Goal: Transaction & Acquisition: Purchase product/service

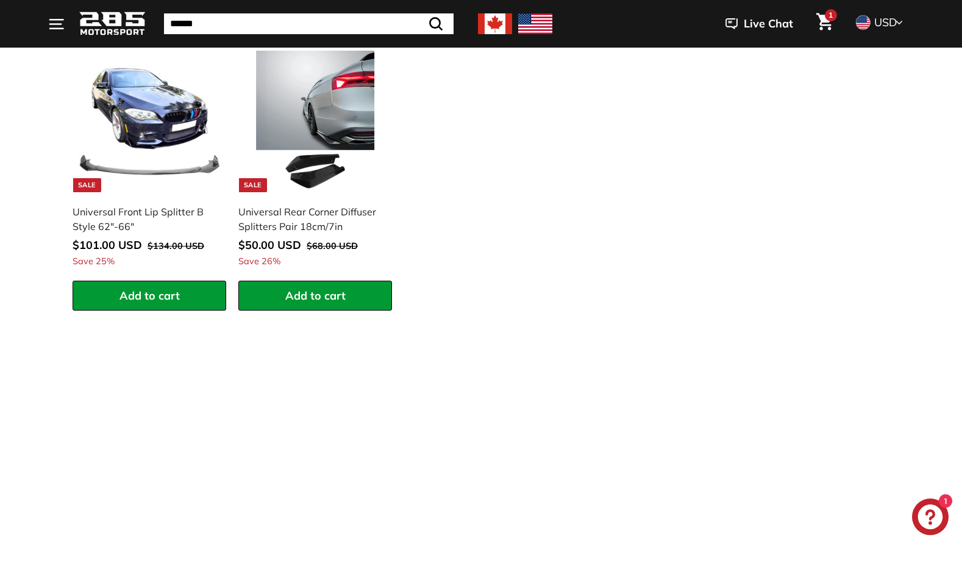
scroll to position [1760, 0]
